Goal: Information Seeking & Learning: Learn about a topic

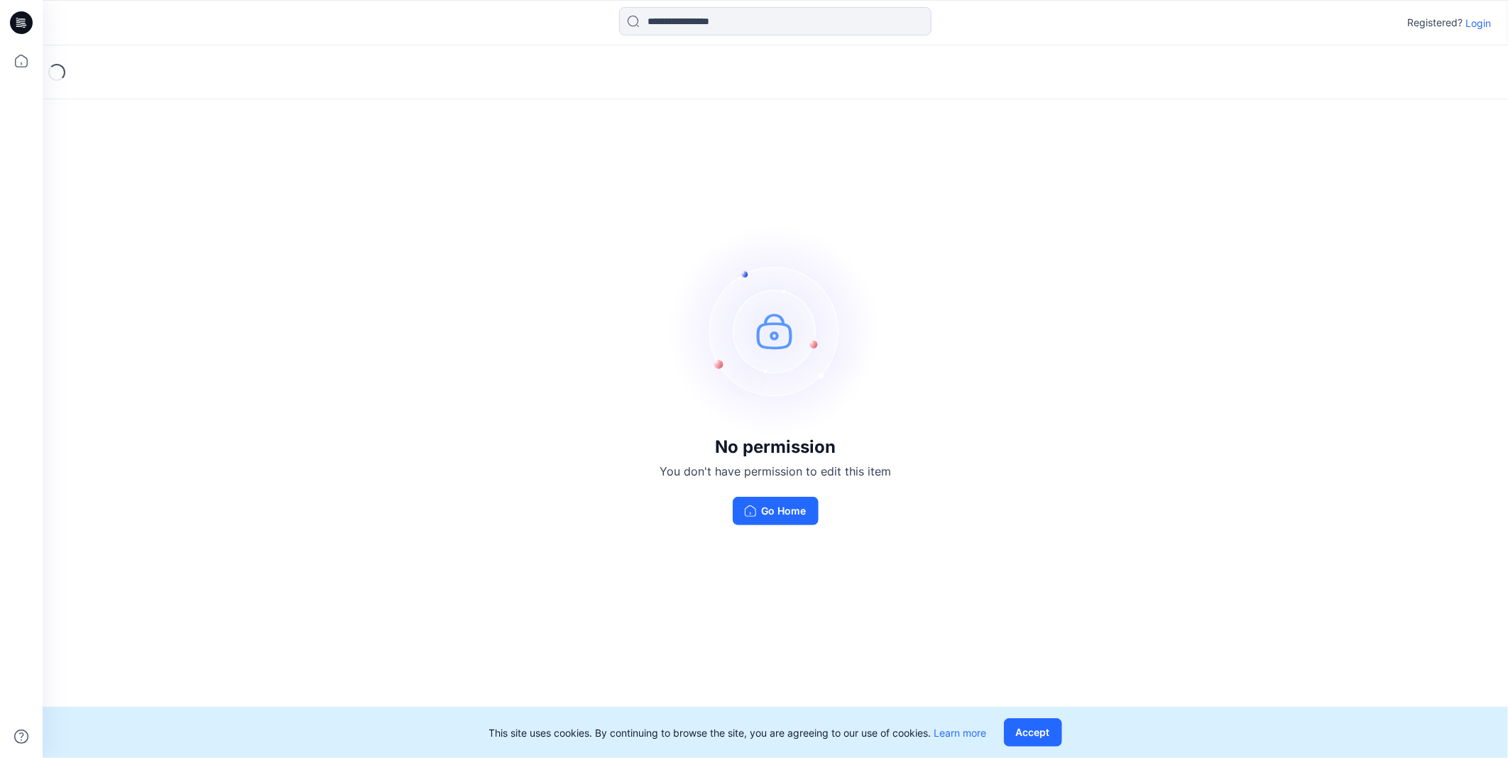
click at [1486, 19] on p "Login" at bounding box center [1478, 23] width 26 height 15
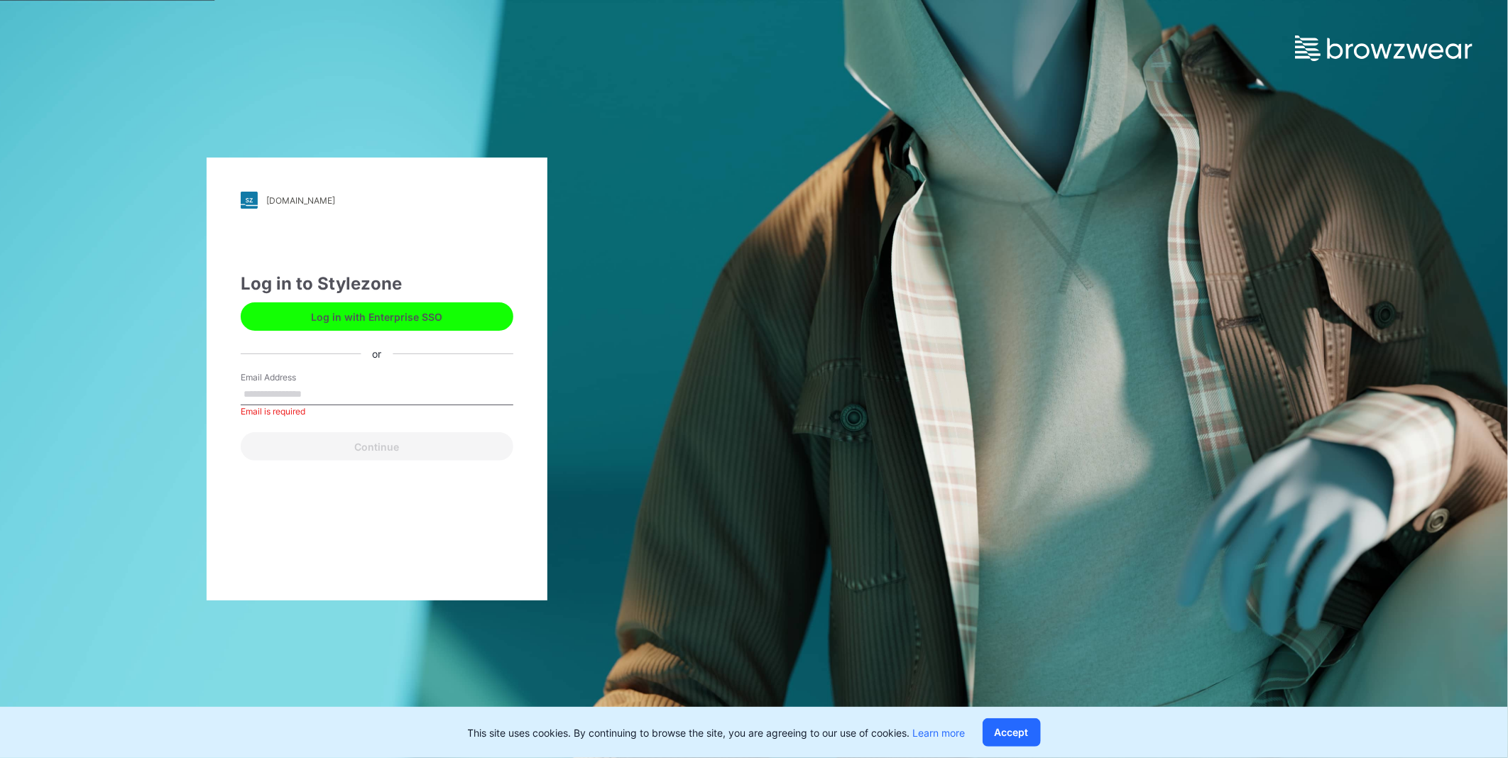
click at [430, 366] on div "Log in to Stylezone Log in with Enterprise SSO or Email Address Email is requir…" at bounding box center [377, 366] width 273 height 190
click at [433, 378] on div "Email Address Email is required" at bounding box center [377, 392] width 273 height 43
click at [395, 394] on input "Email Address" at bounding box center [377, 394] width 273 height 21
type input "**********"
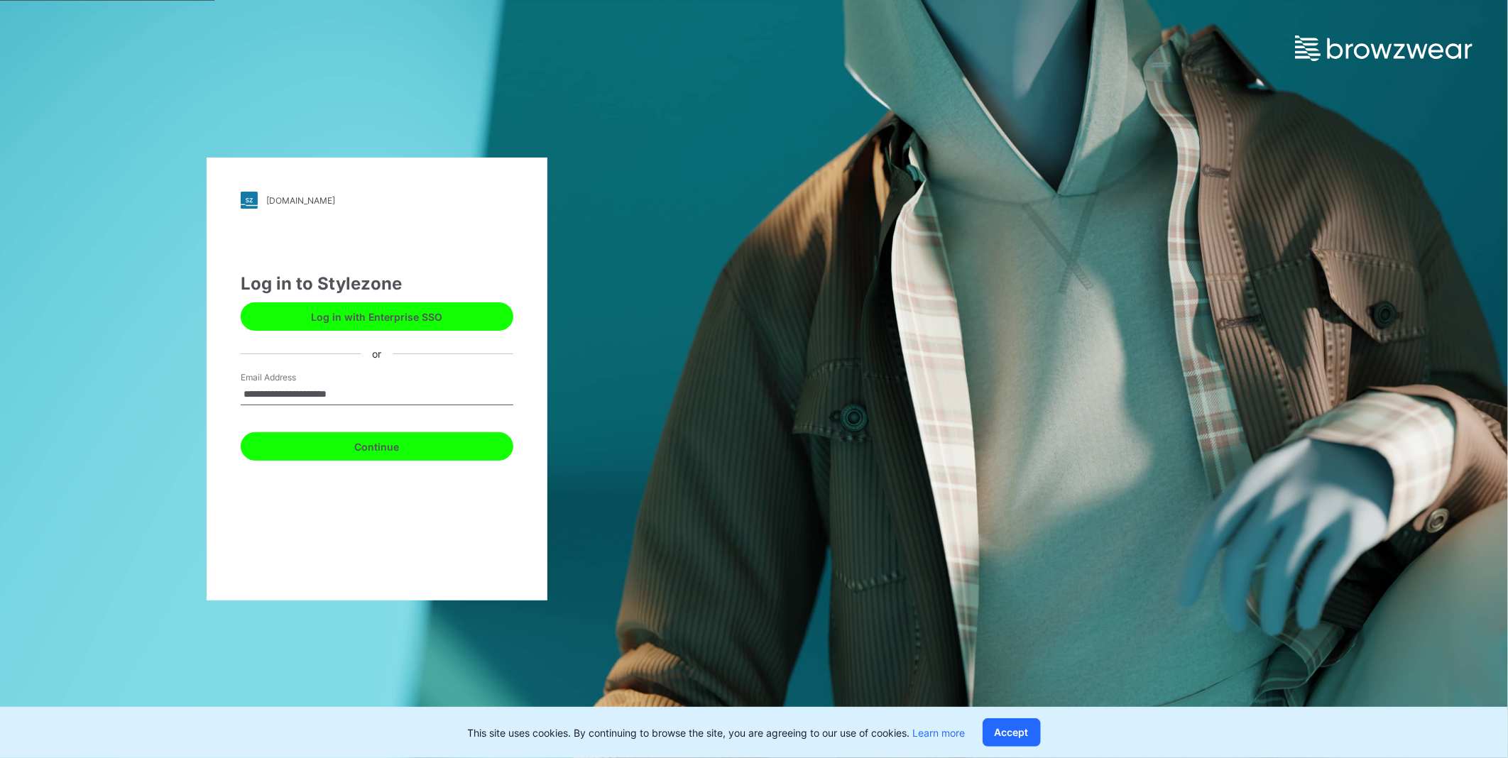
drag, startPoint x: 391, startPoint y: 445, endPoint x: 324, endPoint y: 414, distance: 73.7
click at [359, 427] on div "Continue" at bounding box center [377, 444] width 273 height 34
click at [412, 444] on button "Continue" at bounding box center [377, 446] width 273 height 28
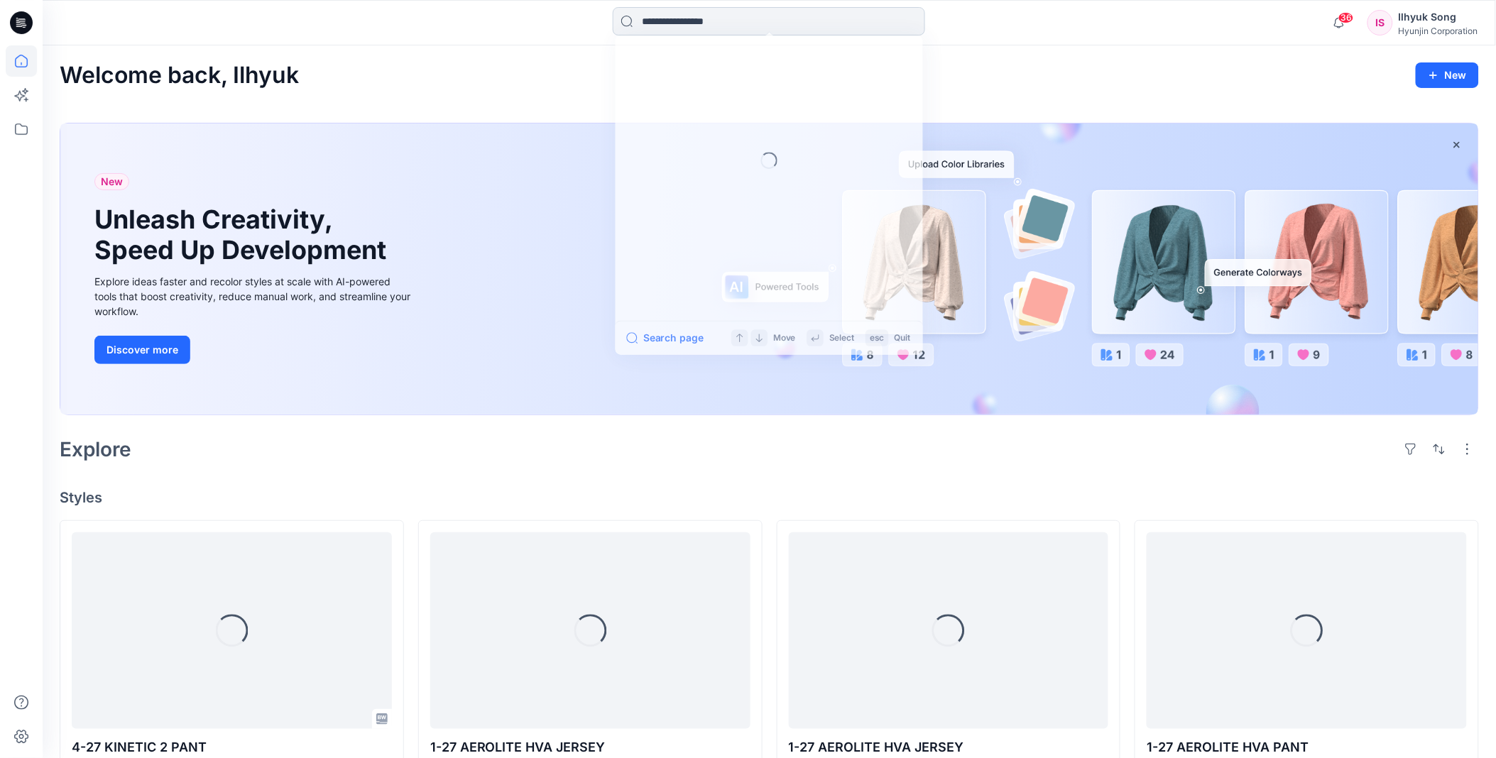
click at [711, 21] on input at bounding box center [769, 21] width 312 height 28
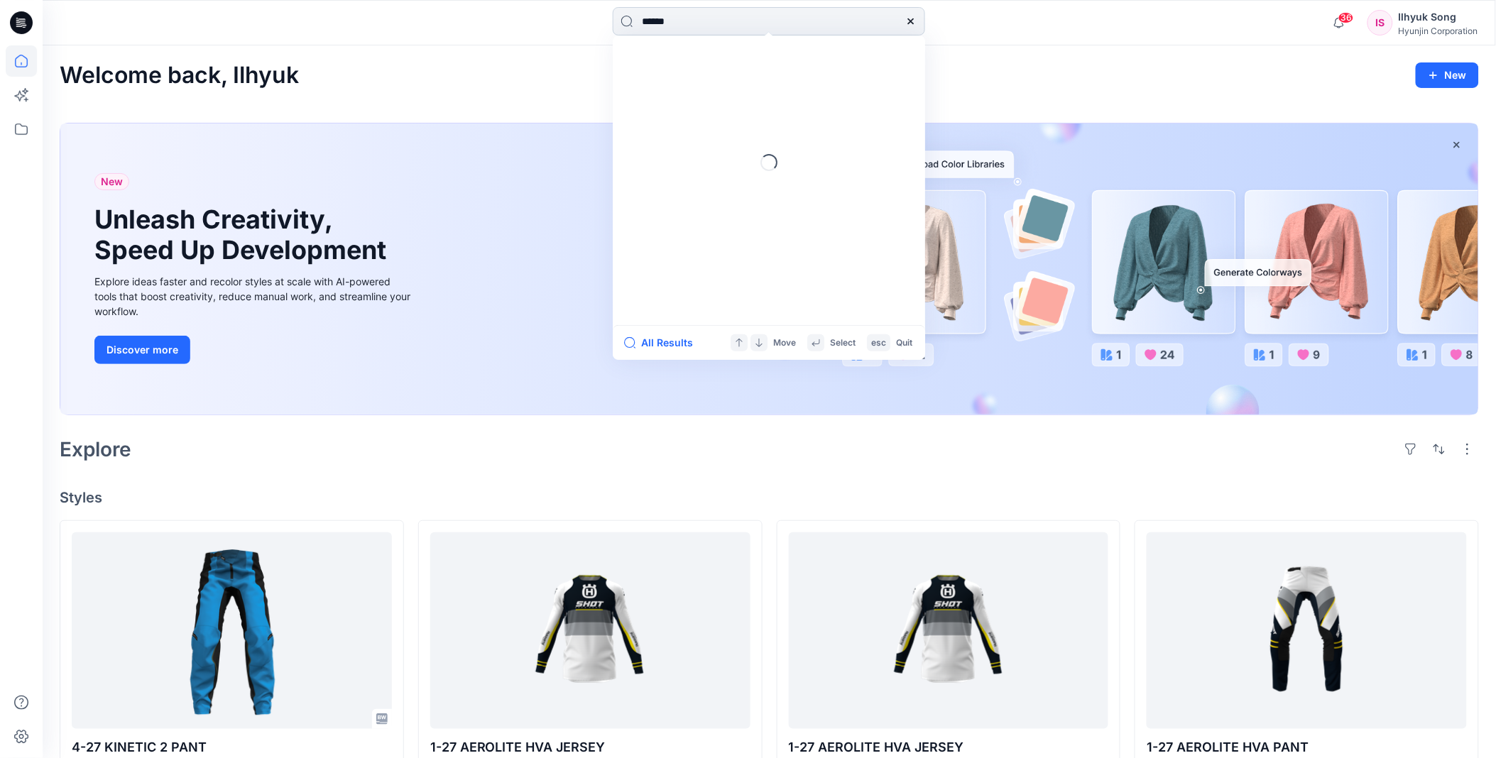
type input "*******"
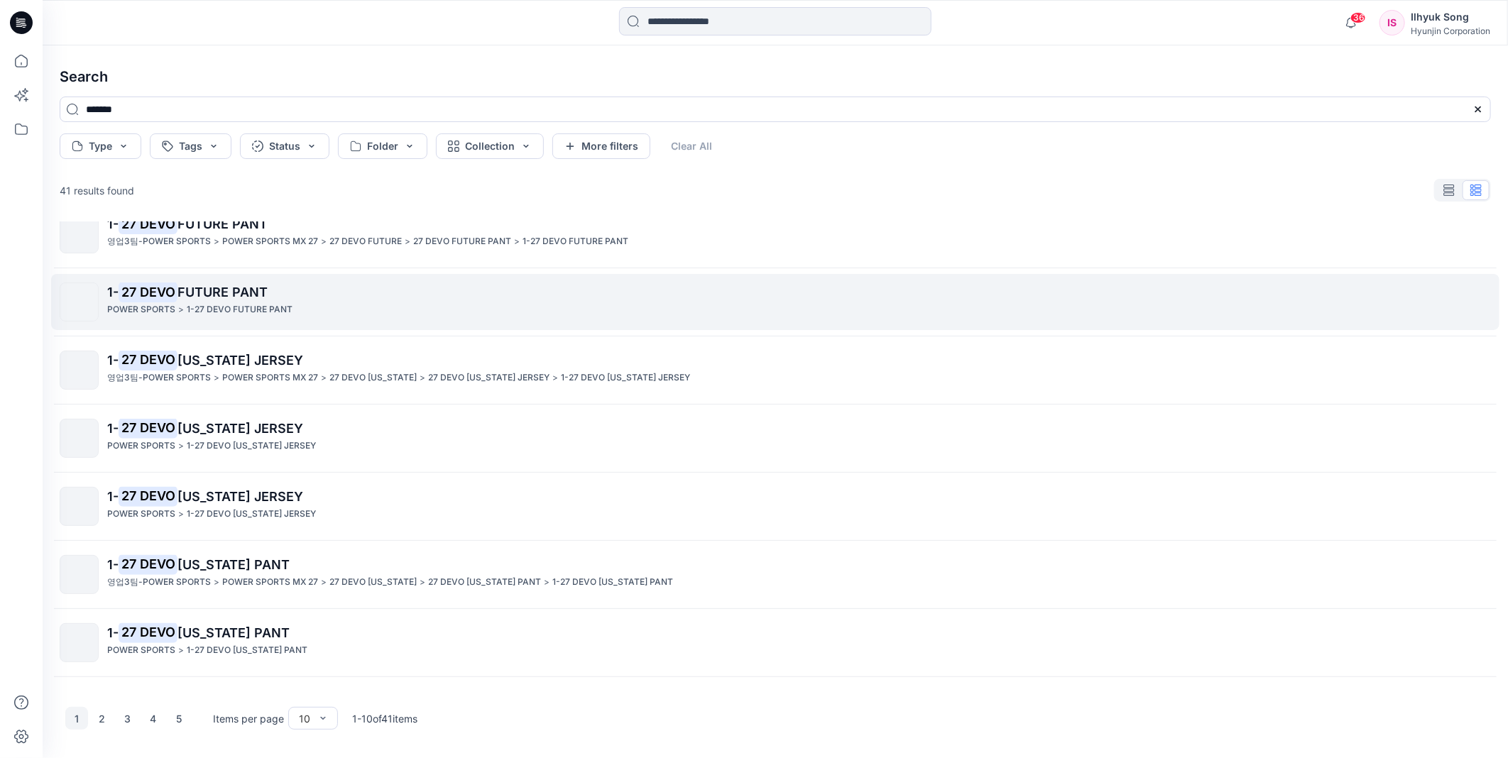
scroll to position [213, 0]
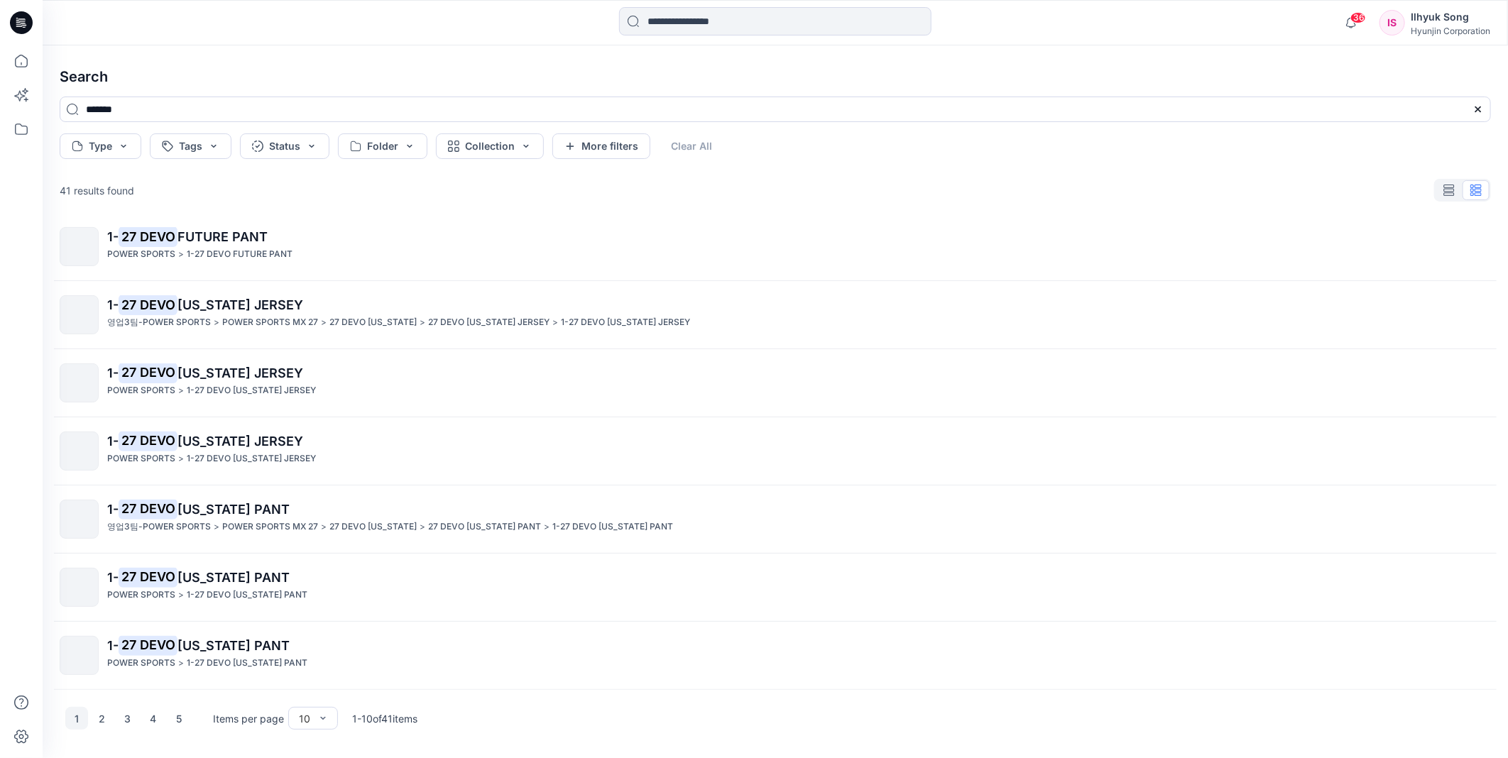
click at [258, 242] on span "FUTURE PANT" at bounding box center [222, 236] width 90 height 15
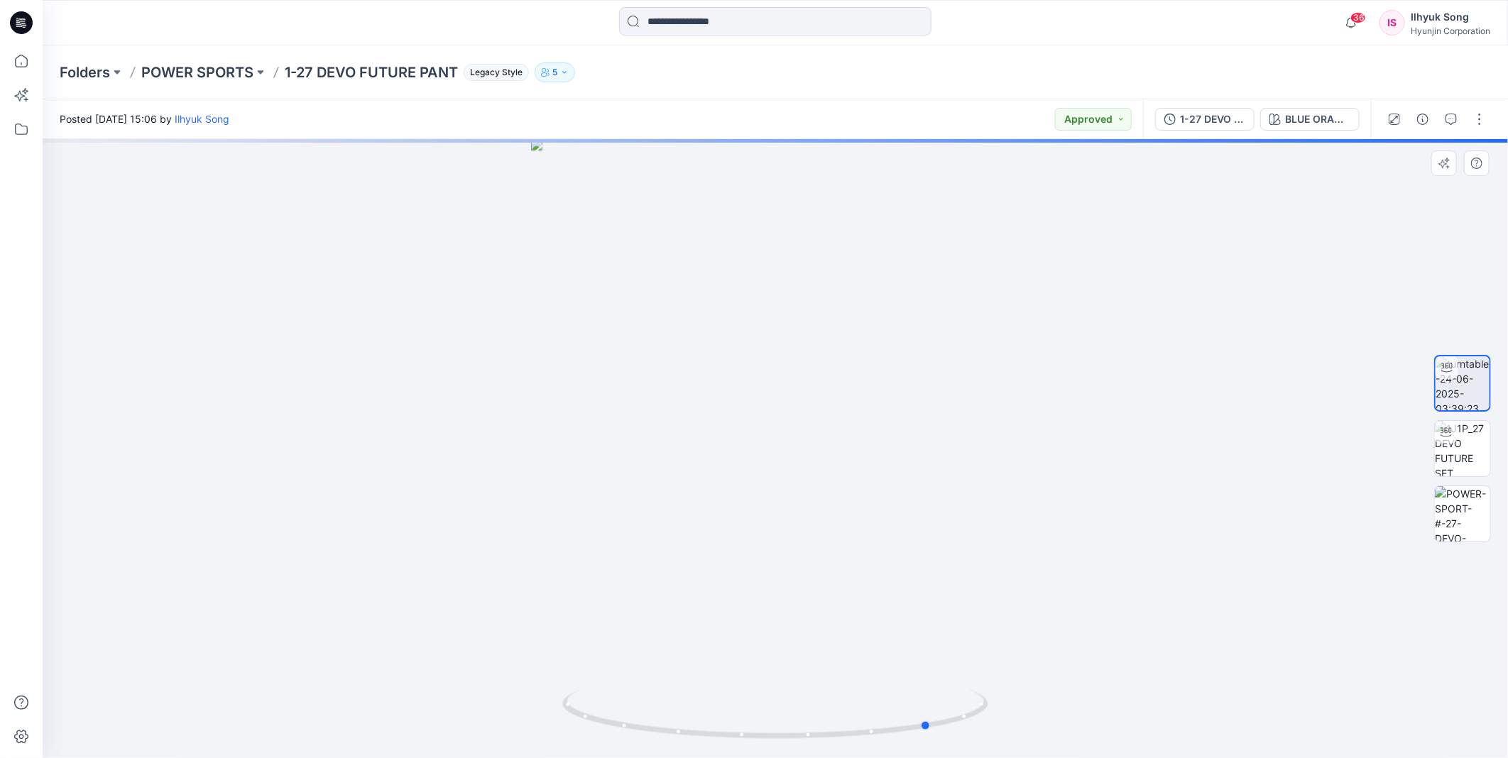
drag, startPoint x: 753, startPoint y: 312, endPoint x: 903, endPoint y: 319, distance: 150.0
click at [903, 319] on div at bounding box center [775, 448] width 1465 height 619
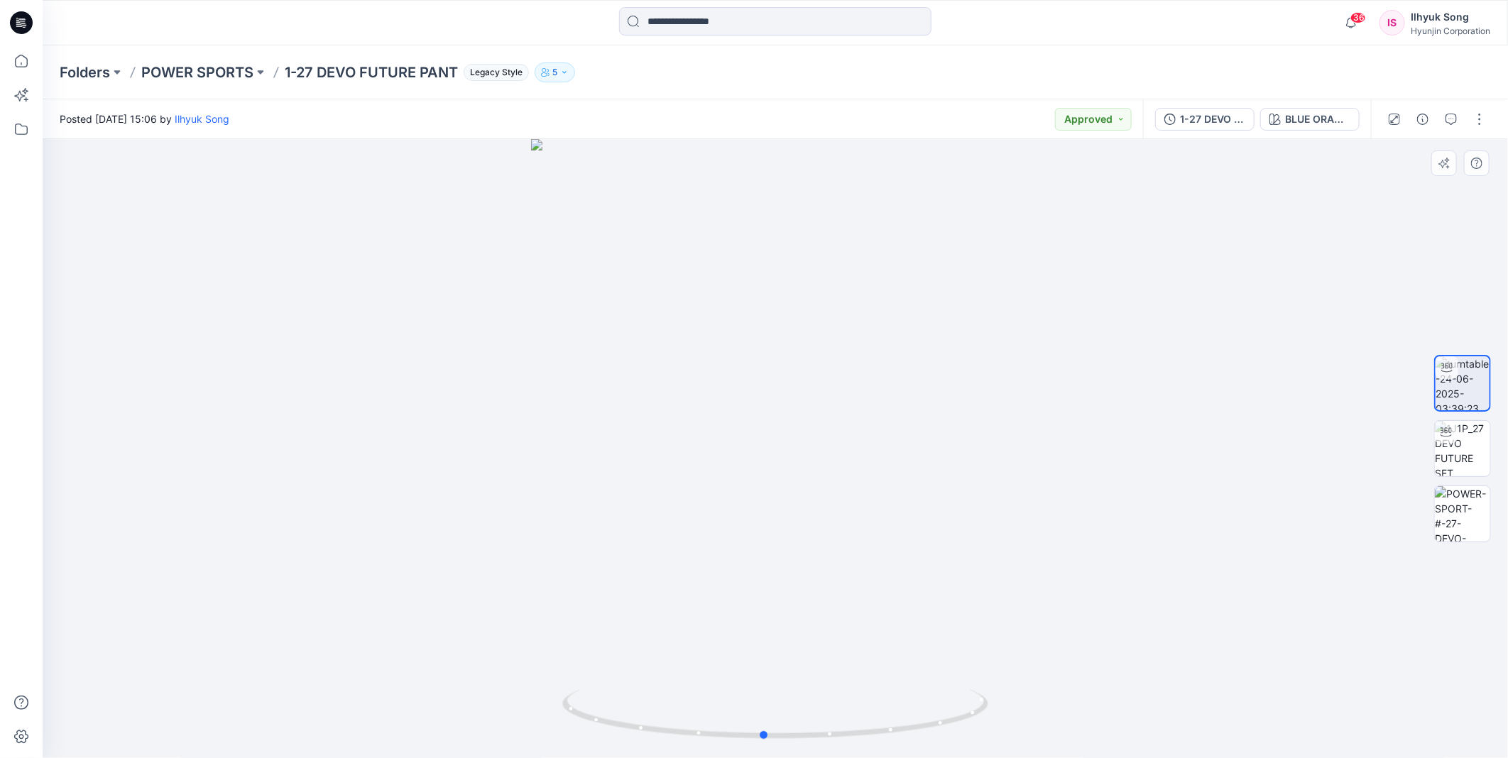
drag, startPoint x: 821, startPoint y: 331, endPoint x: 653, endPoint y: 334, distance: 167.6
click at [653, 334] on div at bounding box center [775, 448] width 1465 height 619
drag, startPoint x: 792, startPoint y: 349, endPoint x: 1095, endPoint y: 288, distance: 308.4
click at [1137, 303] on div at bounding box center [775, 448] width 1465 height 619
drag, startPoint x: 691, startPoint y: 337, endPoint x: 949, endPoint y: 324, distance: 258.7
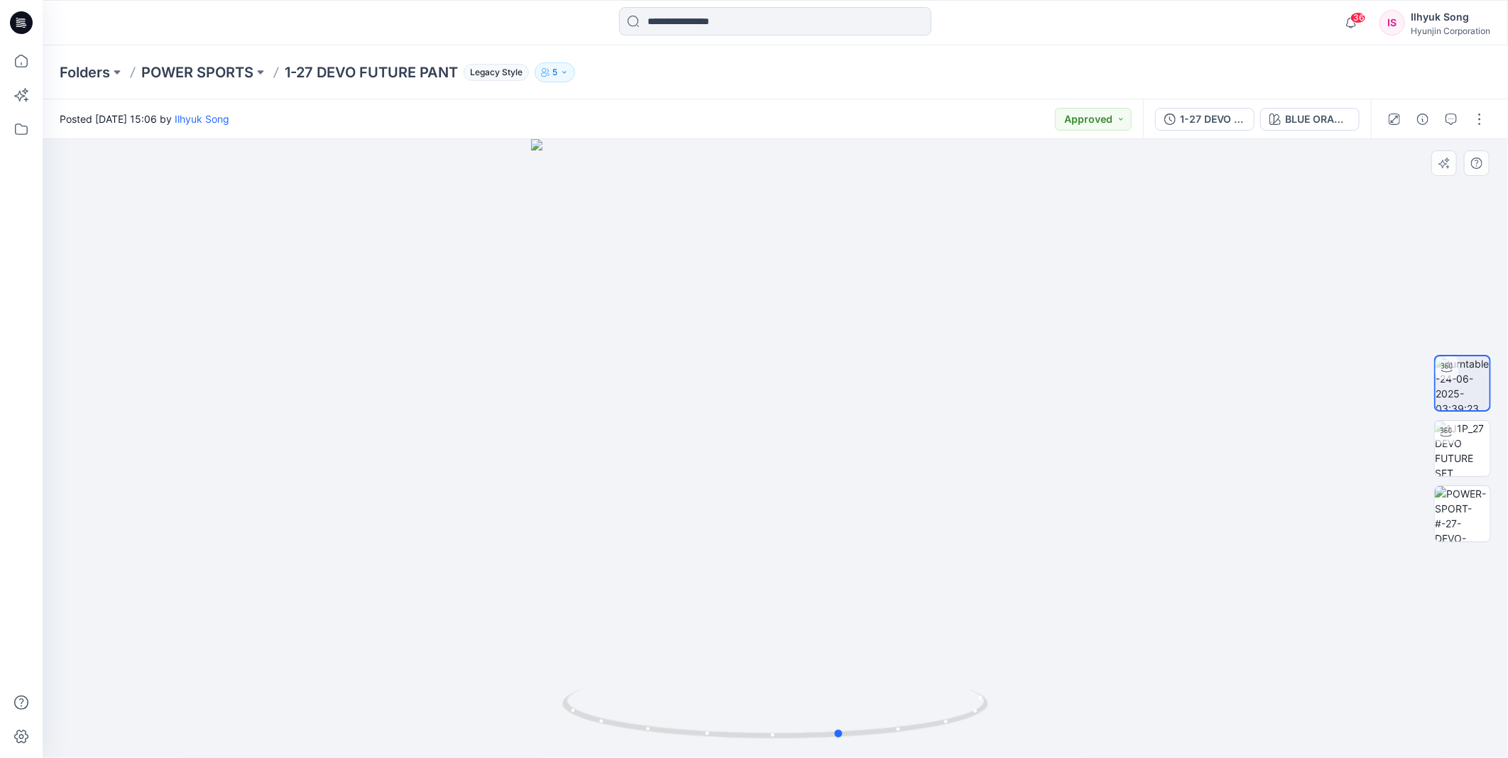
click at [1137, 330] on div at bounding box center [775, 448] width 1465 height 619
drag, startPoint x: 576, startPoint y: 412, endPoint x: 1107, endPoint y: 362, distance: 533.4
click at [1107, 362] on div at bounding box center [775, 448] width 1465 height 619
drag, startPoint x: 841, startPoint y: 371, endPoint x: 584, endPoint y: 371, distance: 257.7
click at [584, 371] on div at bounding box center [775, 448] width 1465 height 619
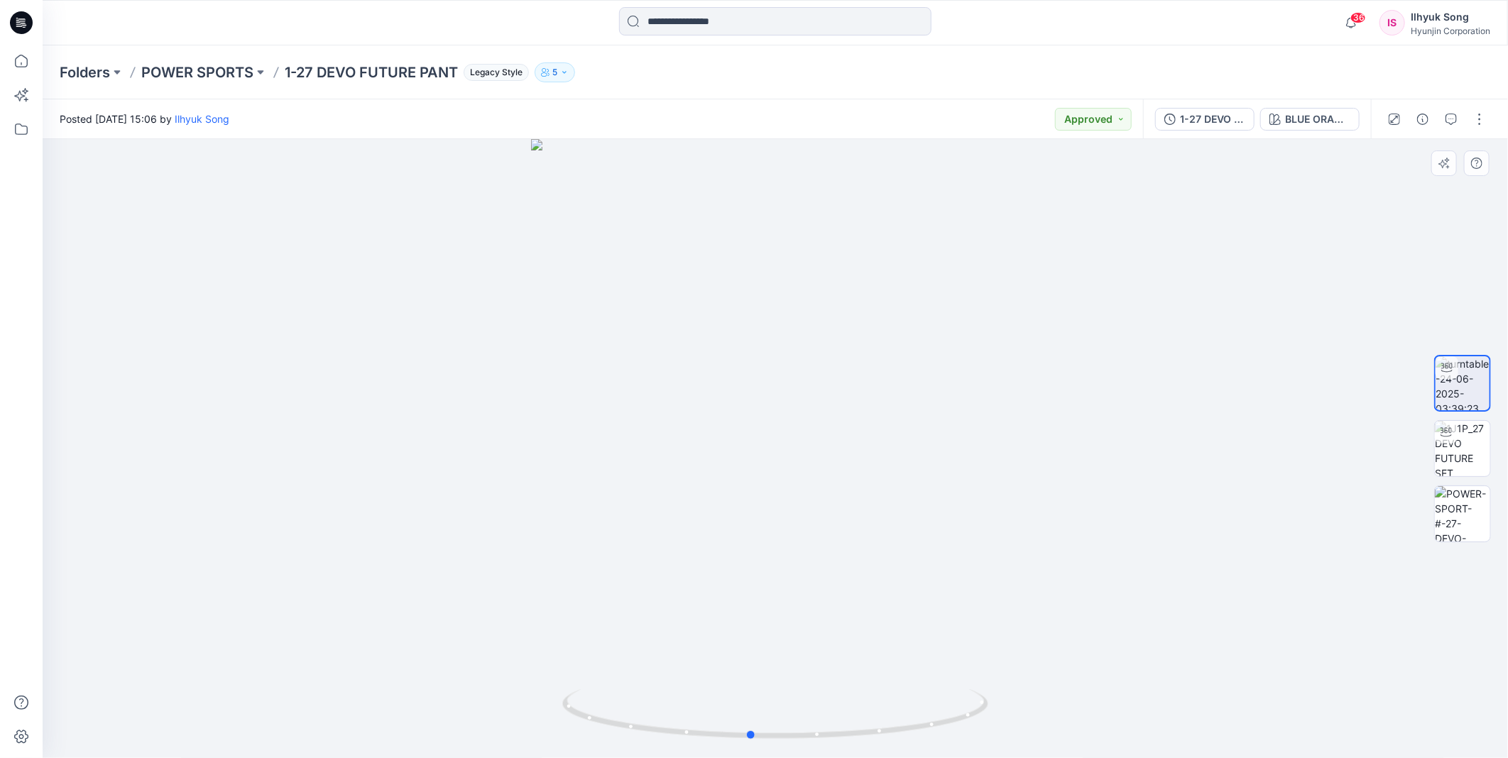
drag, startPoint x: 618, startPoint y: 370, endPoint x: 1113, endPoint y: 332, distance: 497.0
click at [1113, 332] on div at bounding box center [775, 448] width 1465 height 619
click at [772, 23] on input at bounding box center [775, 21] width 312 height 28
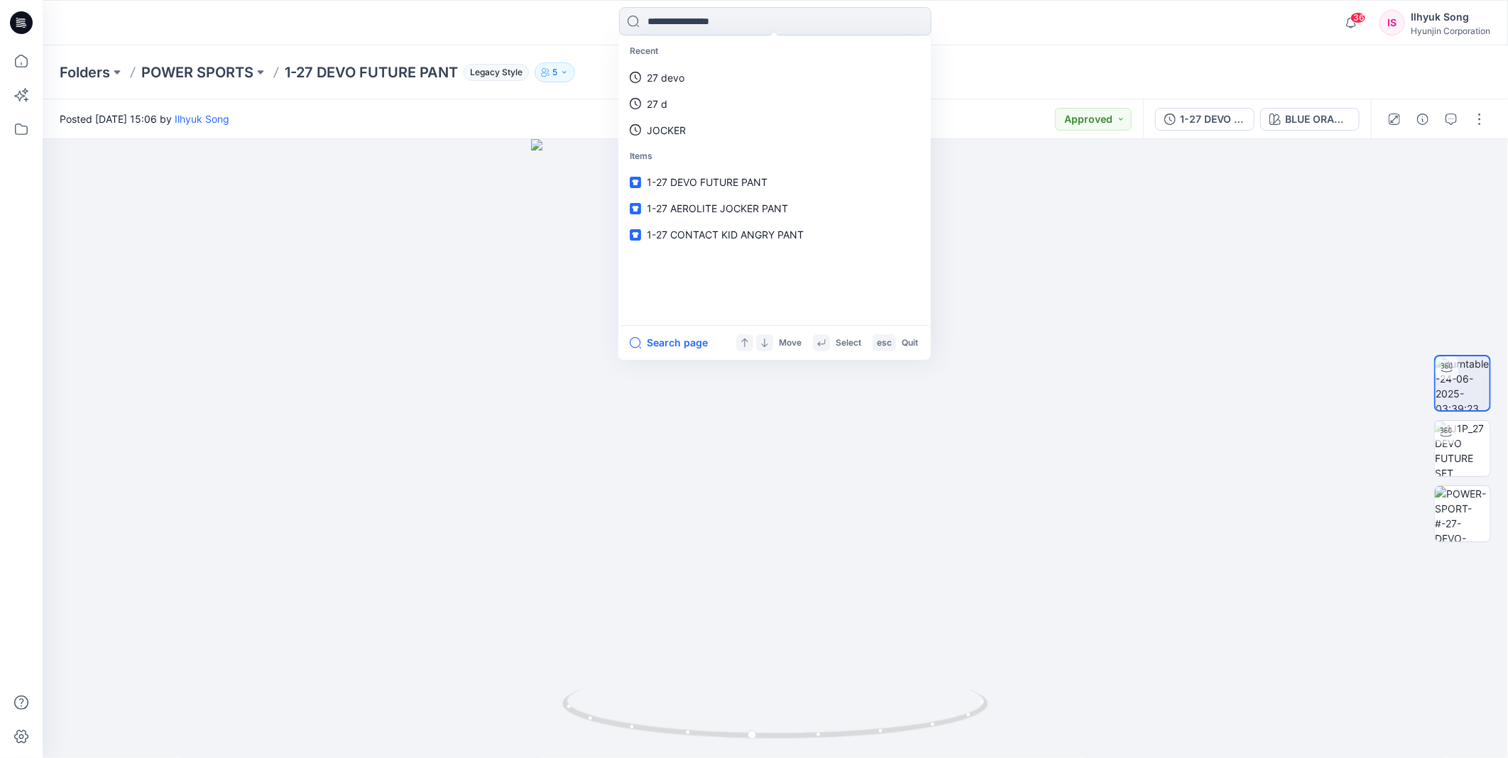
type input "*"
type input "*******"
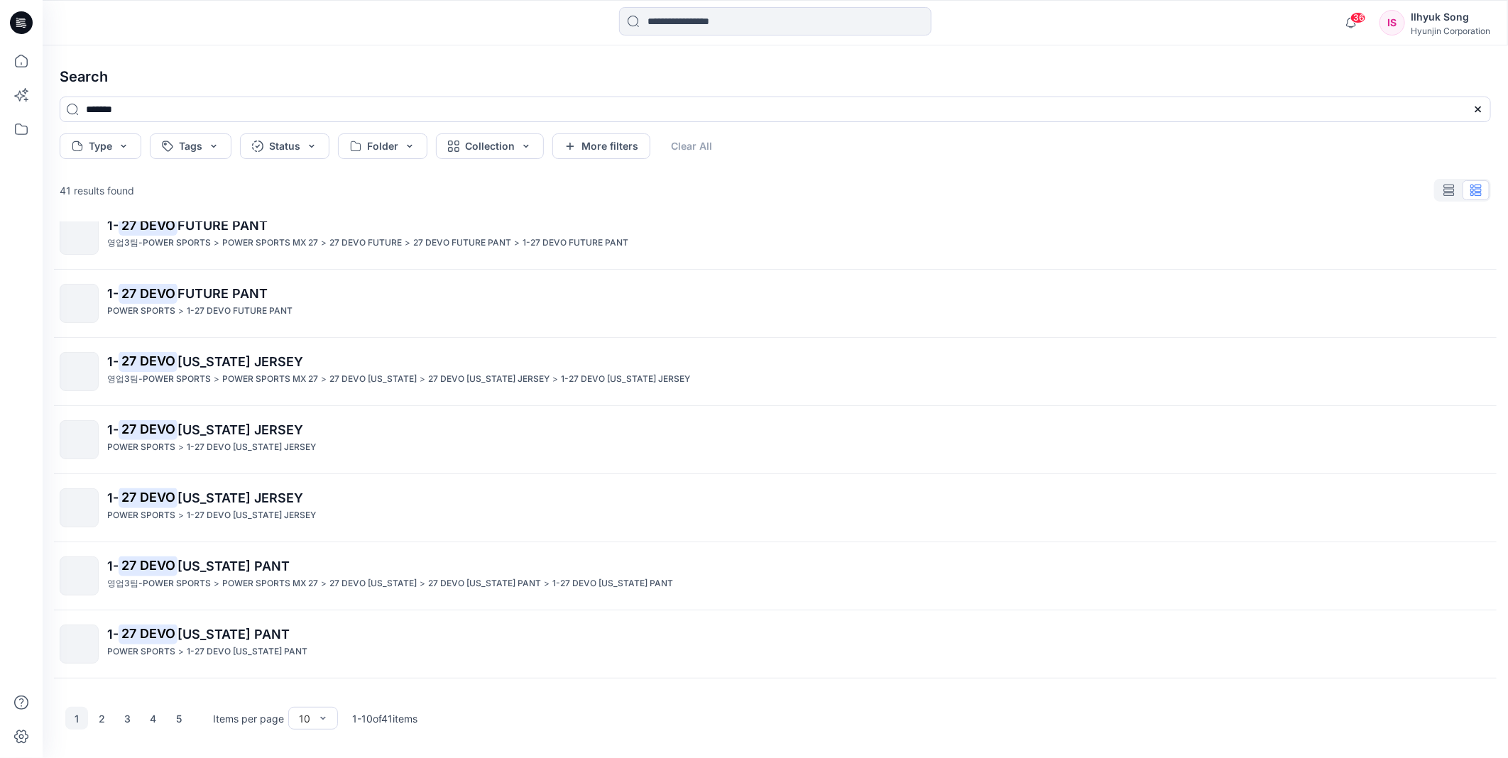
scroll to position [158, 0]
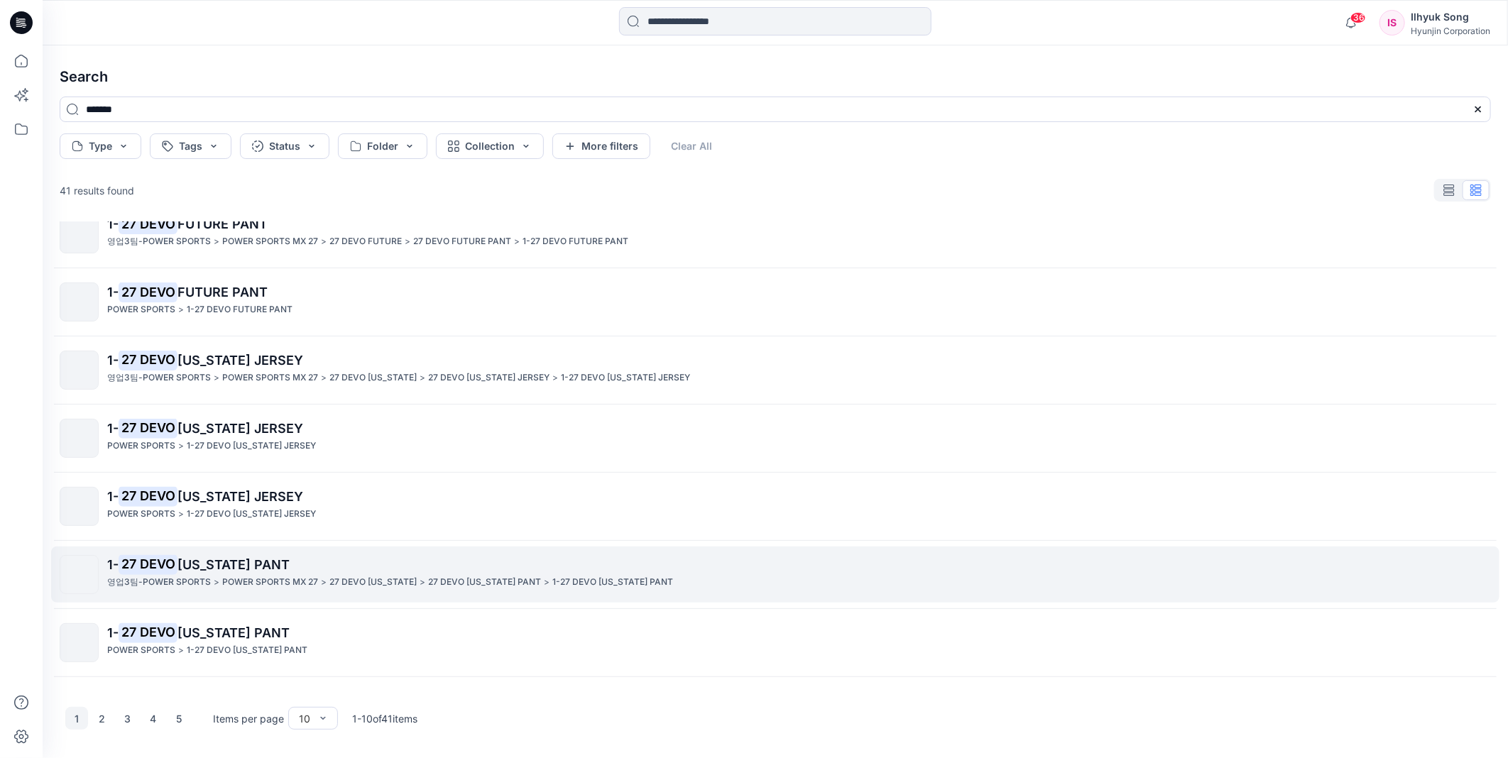
click at [259, 579] on p "POWER SPORTS MX 27" at bounding box center [270, 582] width 96 height 15
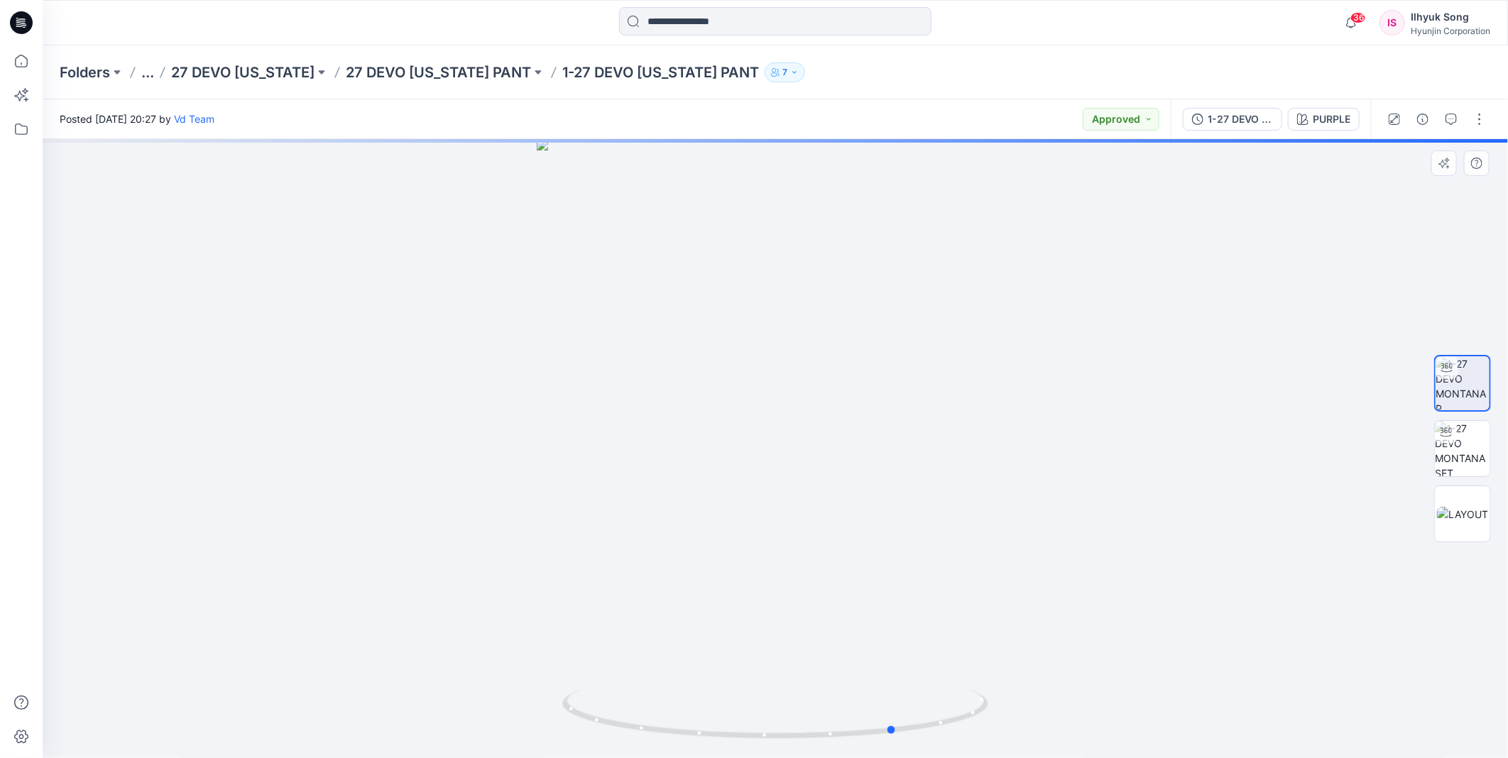
drag, startPoint x: 831, startPoint y: 422, endPoint x: 952, endPoint y: 422, distance: 120.7
click at [952, 422] on div at bounding box center [775, 448] width 1465 height 619
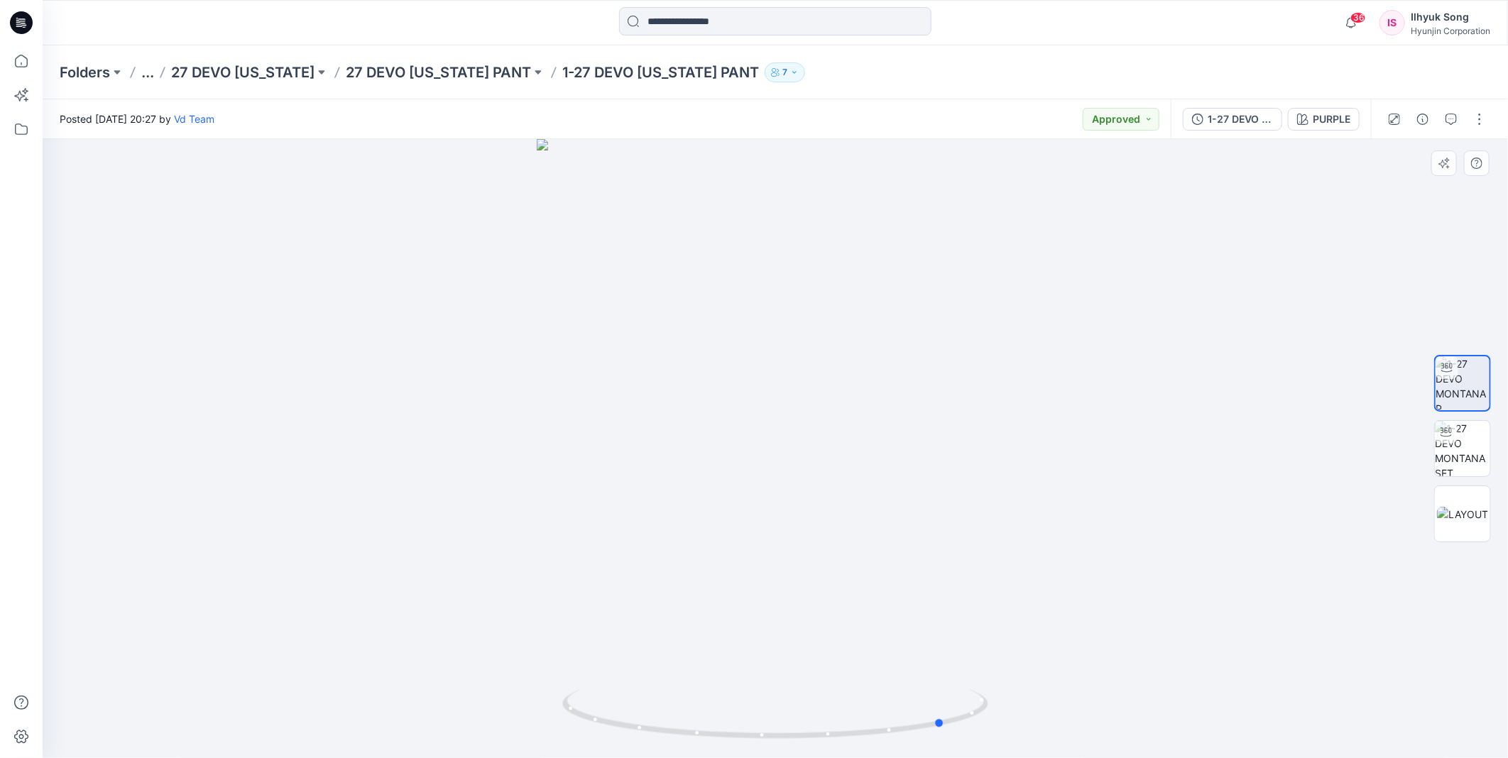
drag, startPoint x: 815, startPoint y: 314, endPoint x: 863, endPoint y: 370, distance: 73.5
click at [863, 370] on div at bounding box center [775, 448] width 1465 height 619
drag, startPoint x: 895, startPoint y: 395, endPoint x: 731, endPoint y: 345, distance: 171.6
click at [731, 345] on div at bounding box center [775, 448] width 1465 height 619
